Goal: Information Seeking & Learning: Learn about a topic

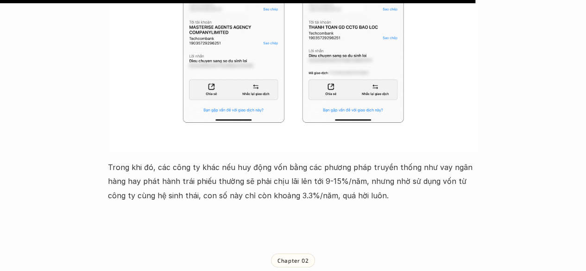
scroll to position [3986, 0]
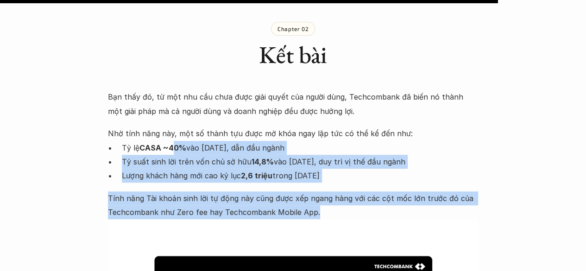
drag, startPoint x: 176, startPoint y: 131, endPoint x: 342, endPoint y: 199, distance: 180.2
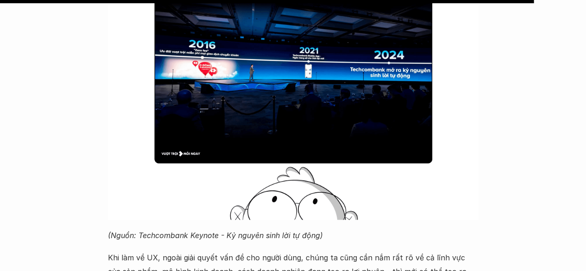
scroll to position [4495, 0]
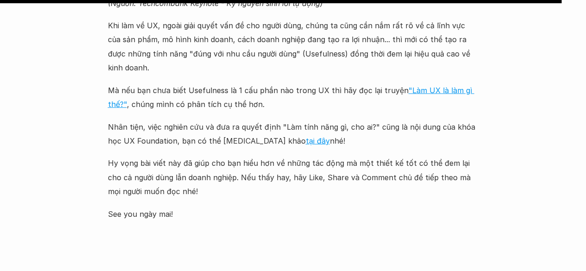
click at [341, 207] on p "See you ngày mai!" at bounding box center [293, 214] width 371 height 14
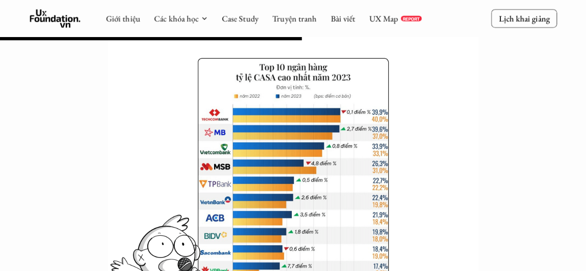
scroll to position [2307, 0]
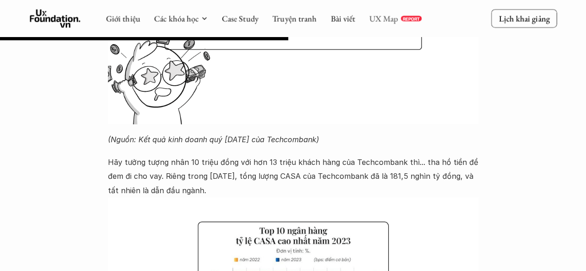
click at [387, 18] on link "UX Map" at bounding box center [383, 18] width 29 height 11
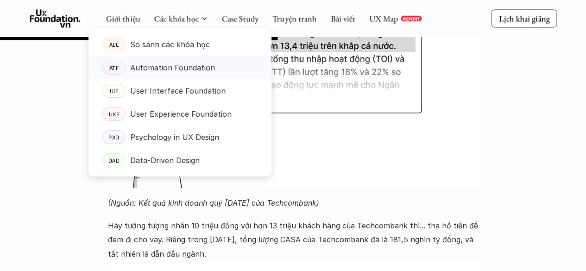
scroll to position [2168, 0]
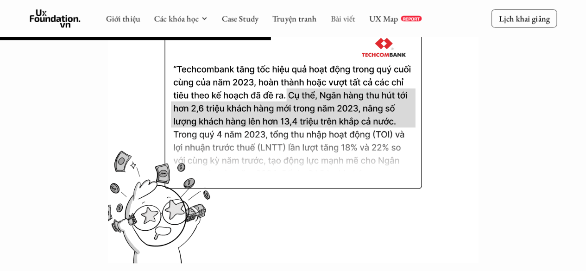
click at [345, 20] on link "Bài viết" at bounding box center [342, 18] width 25 height 11
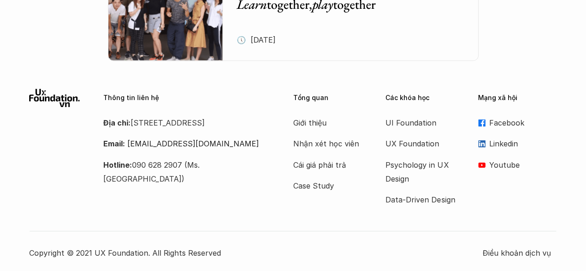
scroll to position [4142, 0]
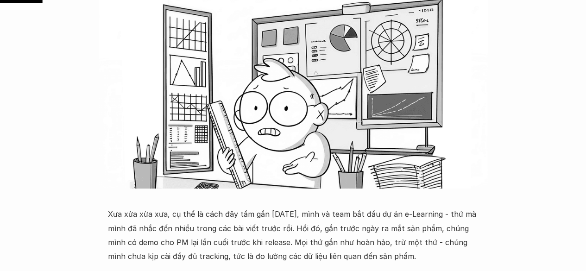
scroll to position [371, 0]
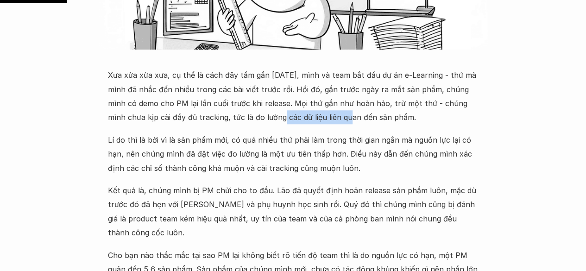
drag, startPoint x: 246, startPoint y: 116, endPoint x: 313, endPoint y: 121, distance: 67.4
click at [313, 121] on p "Xưa xửa xừa xưa, cụ thể là cách đây tầm gần 2 năm, mình và team bắt đầu dự án e…" at bounding box center [293, 96] width 371 height 57
click at [293, 133] on p "Lí do thì là bởi vì là sản phẩm mới, có quá nhiều thứ phải làm trong thời gian …" at bounding box center [293, 154] width 371 height 42
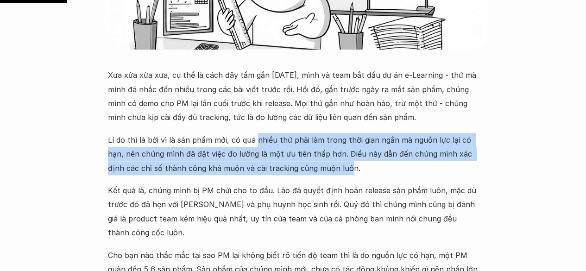
drag, startPoint x: 254, startPoint y: 139, endPoint x: 312, endPoint y: 163, distance: 63.3
click at [312, 163] on p "Lí do thì là bởi vì là sản phẩm mới, có quá nhiều thứ phải làm trong thời gian …" at bounding box center [293, 154] width 371 height 42
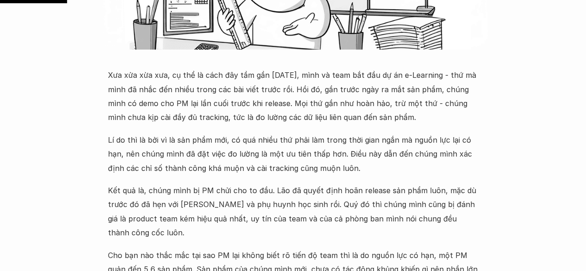
click at [263, 199] on p "Kết quả là, chúng mình bị PM chửi cho to đầu. Lão đã quyết định hoãn release sả…" at bounding box center [293, 212] width 371 height 57
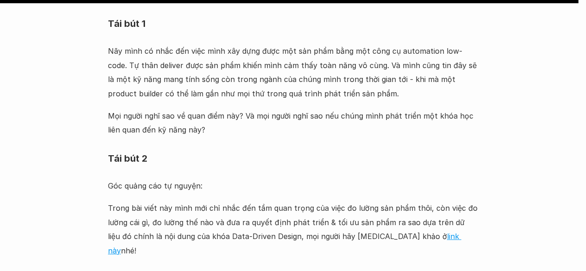
scroll to position [3198, 0]
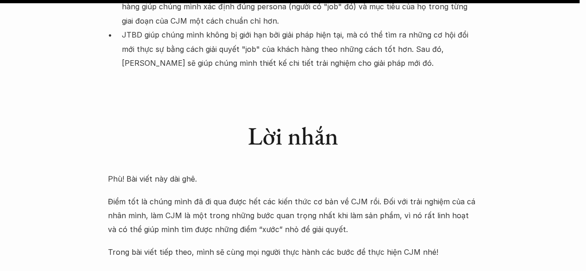
scroll to position [7369, 0]
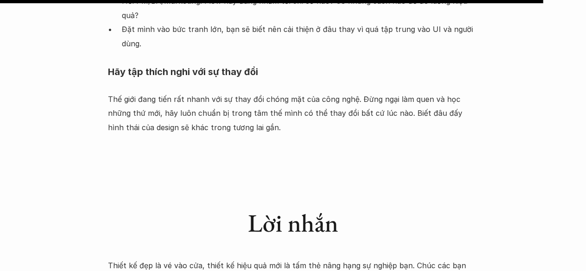
scroll to position [1483, 0]
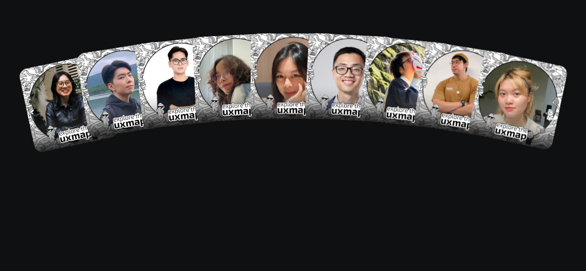
scroll to position [6257, 0]
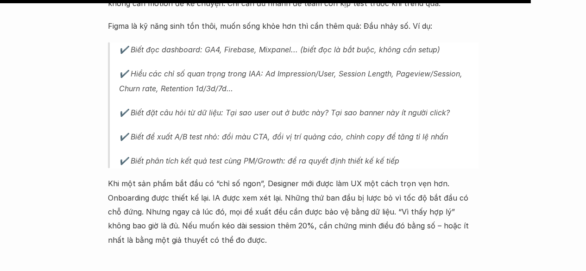
scroll to position [2410, 0]
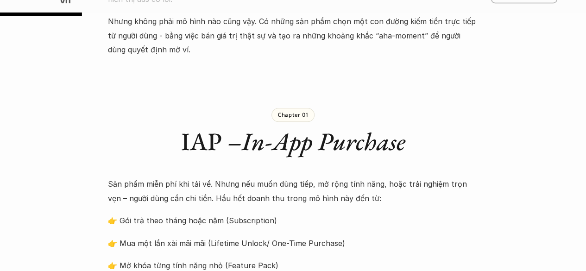
scroll to position [417, 0]
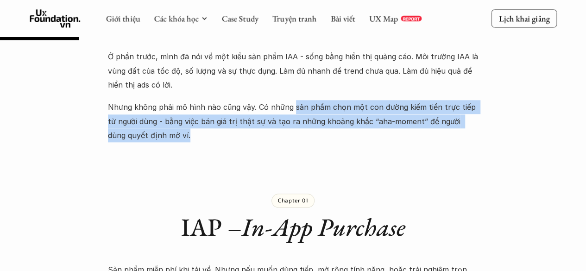
drag, startPoint x: 291, startPoint y: 106, endPoint x: 326, endPoint y: 135, distance: 45.1
click at [326, 135] on p "Nhưng không phải mô hình nào cũng vậy. Có những sản phẩm chọn một con đường kiế…" at bounding box center [293, 121] width 371 height 42
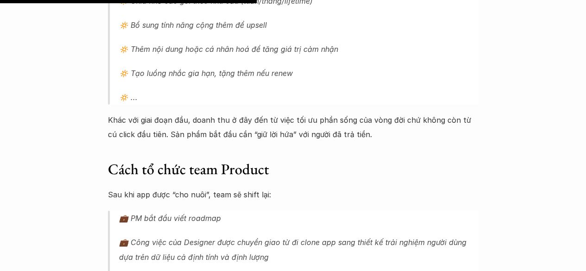
scroll to position [1622, 0]
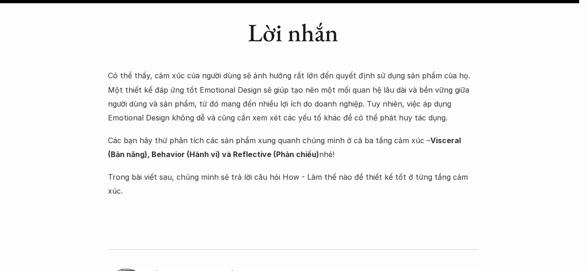
scroll to position [5515, 0]
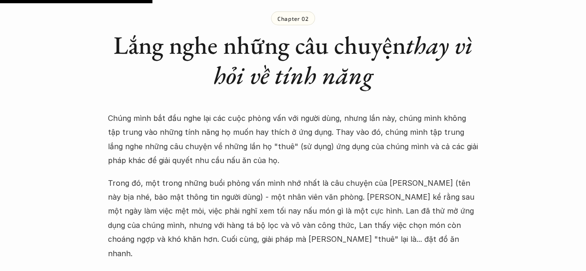
scroll to position [881, 0]
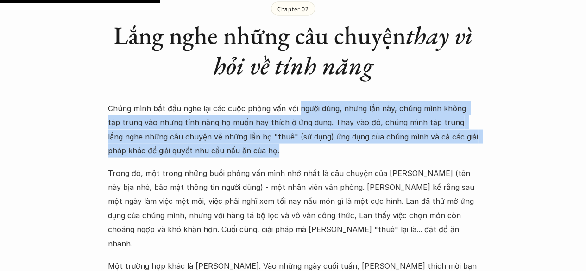
drag, startPoint x: 295, startPoint y: 108, endPoint x: 307, endPoint y: 150, distance: 43.9
click at [307, 150] on p "Chúng mình bắt đầu nghe lại các cuộc phỏng vấn với người dùng, nhưng lần này, c…" at bounding box center [293, 129] width 371 height 57
click at [290, 139] on p "Chúng mình bắt đầu nghe lại các cuộc phỏng vấn với người dùng, nhưng lần này, c…" at bounding box center [293, 129] width 371 height 57
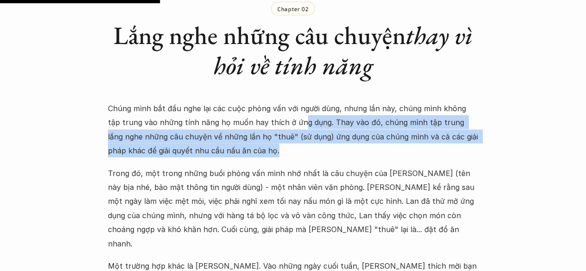
drag, startPoint x: 284, startPoint y: 120, endPoint x: 303, endPoint y: 158, distance: 42.5
click at [303, 158] on div "Chúng mình bắt đầu nghe lại các cuộc phỏng vấn với người dùng, nhưng lần này, c…" at bounding box center [293, 215] width 371 height 228
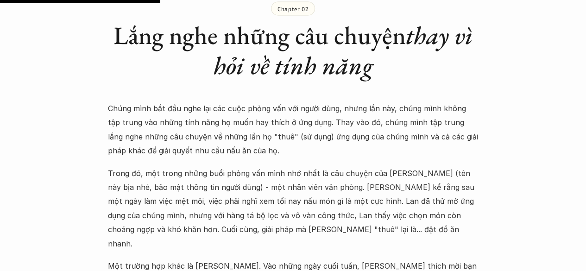
click at [350, 172] on p "Trong đó, một trong những buổi phỏng vấn mình nhớ nhất là câu chuyện của [PERSO…" at bounding box center [293, 208] width 371 height 84
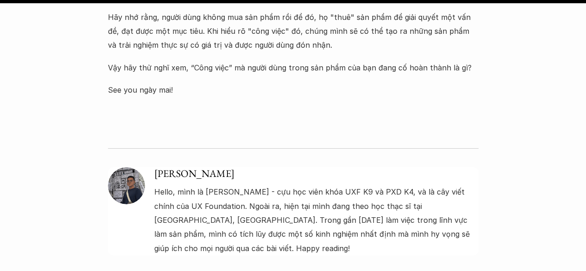
scroll to position [3337, 0]
